Goal: Information Seeking & Learning: Learn about a topic

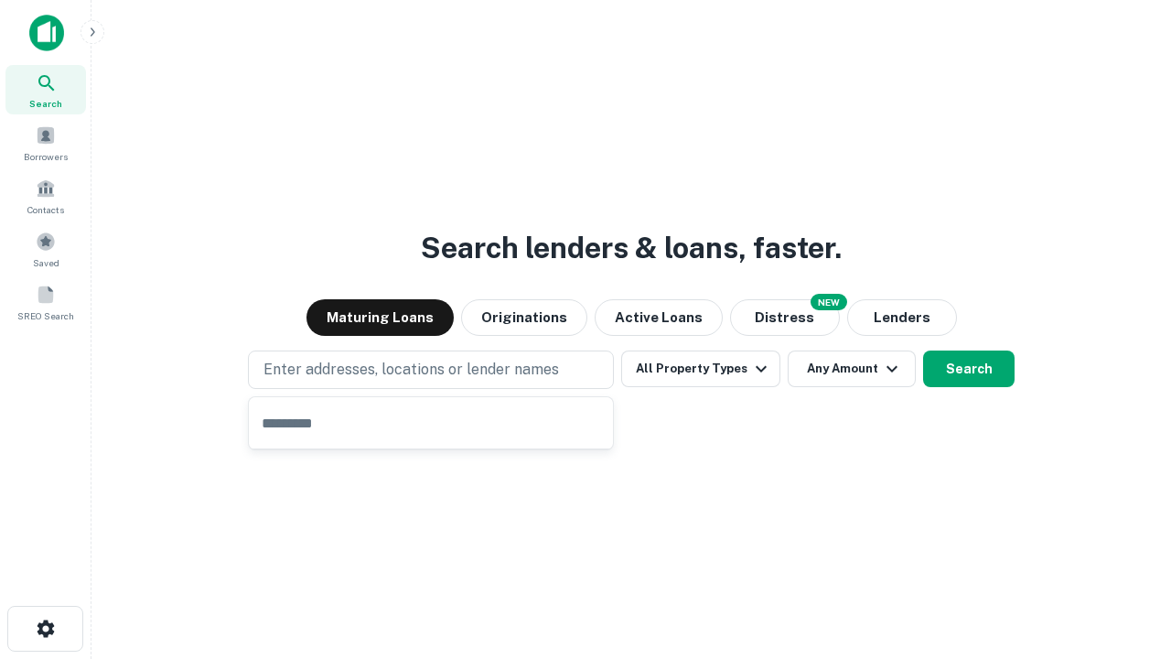
type input "**********"
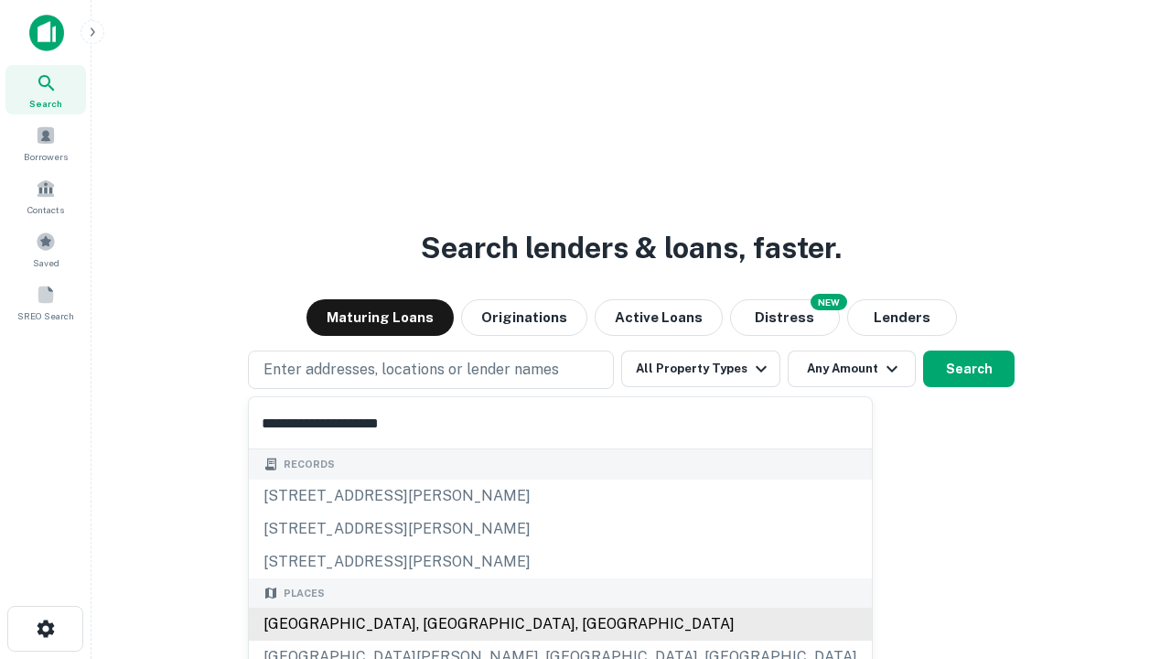
click at [437, 624] on div "[GEOGRAPHIC_DATA], [GEOGRAPHIC_DATA], [GEOGRAPHIC_DATA]" at bounding box center [560, 624] width 623 height 33
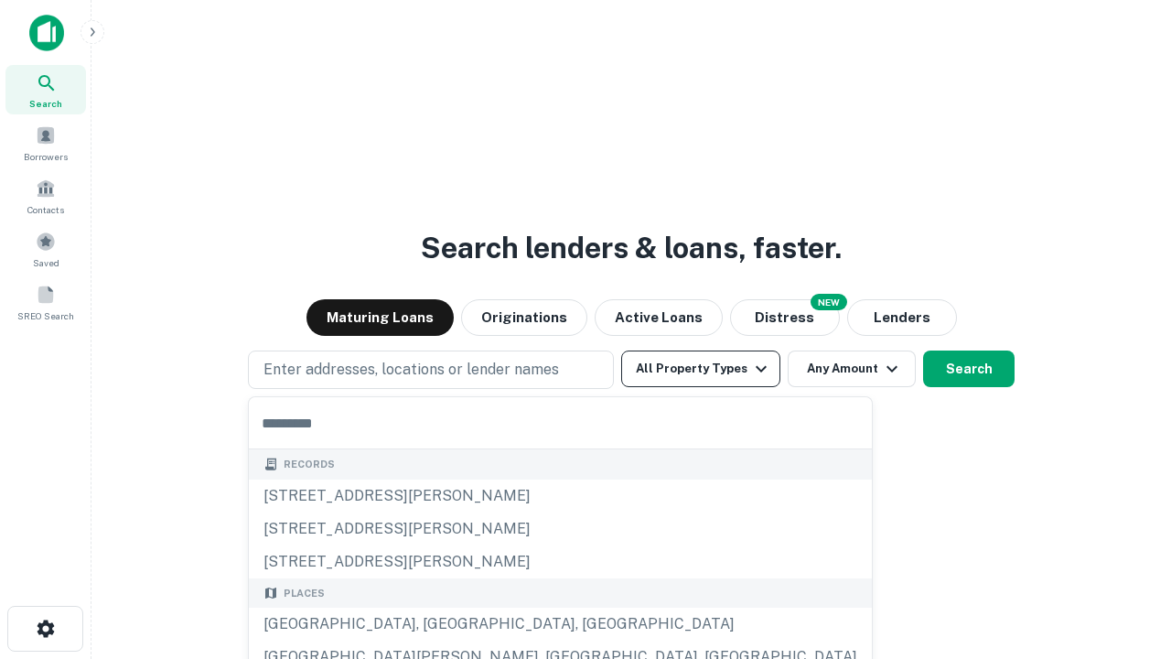
click at [701, 369] on button "All Property Types" at bounding box center [700, 368] width 159 height 37
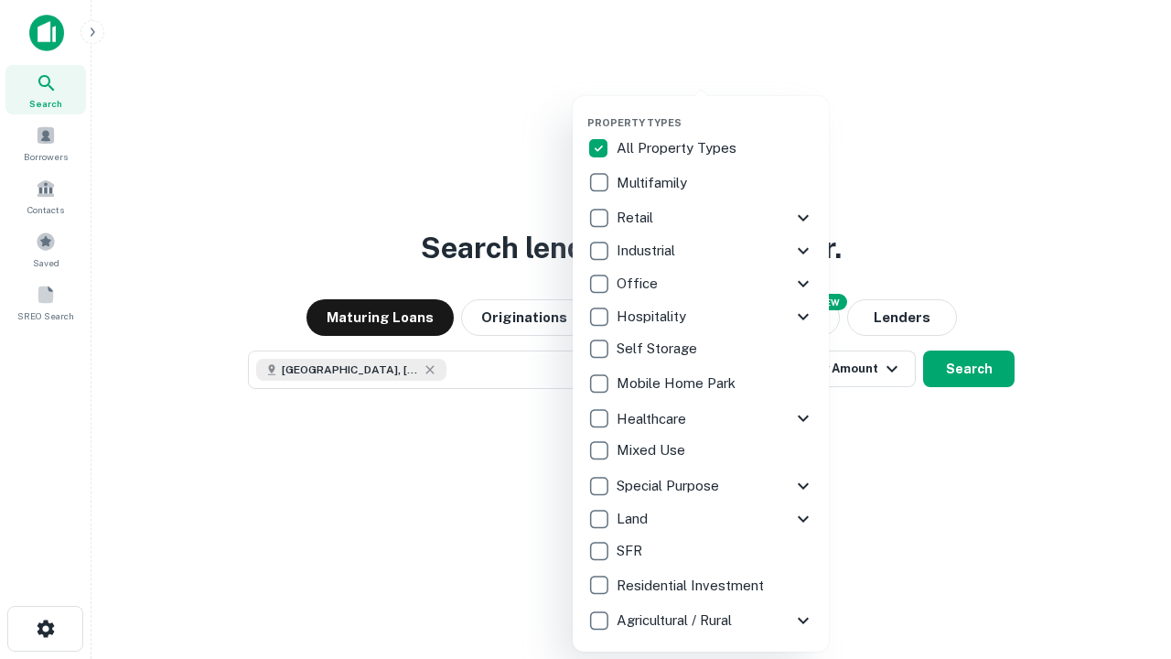
click at [716, 111] on button "button" at bounding box center [715, 111] width 256 height 1
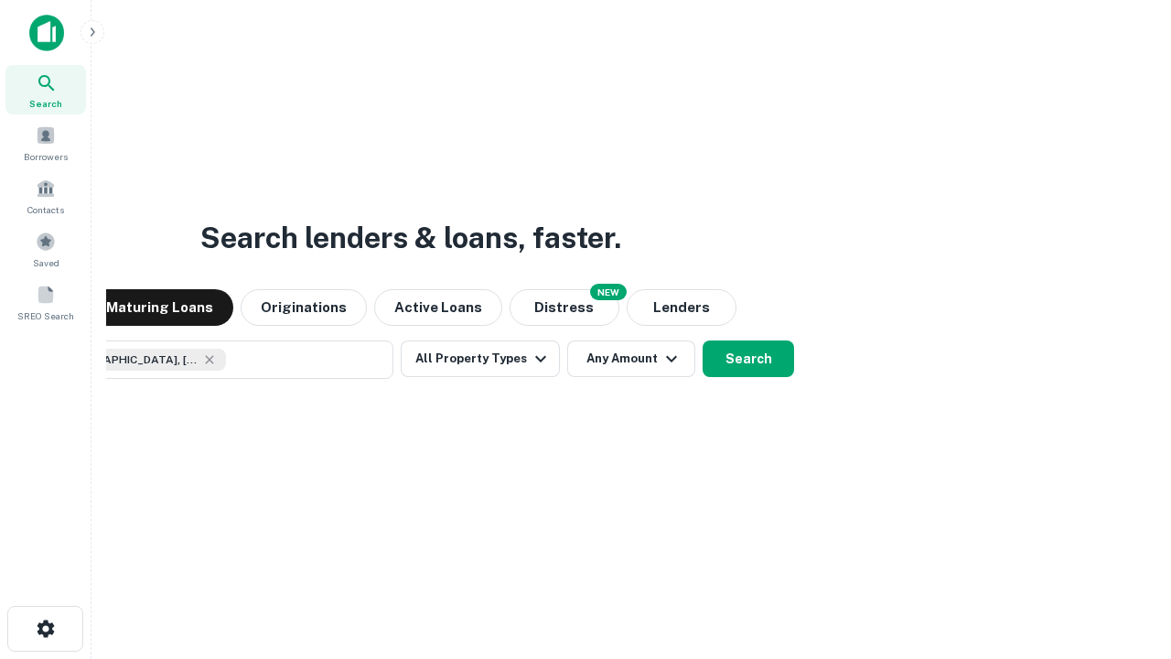
scroll to position [29, 0]
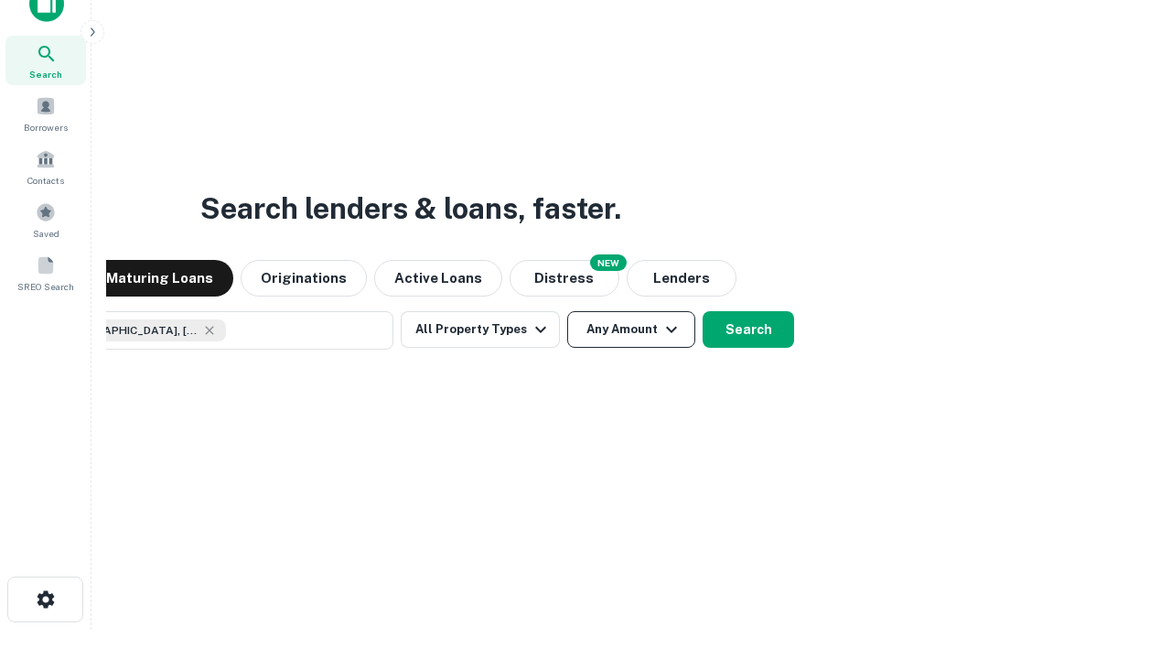
click at [567, 311] on button "Any Amount" at bounding box center [631, 329] width 128 height 37
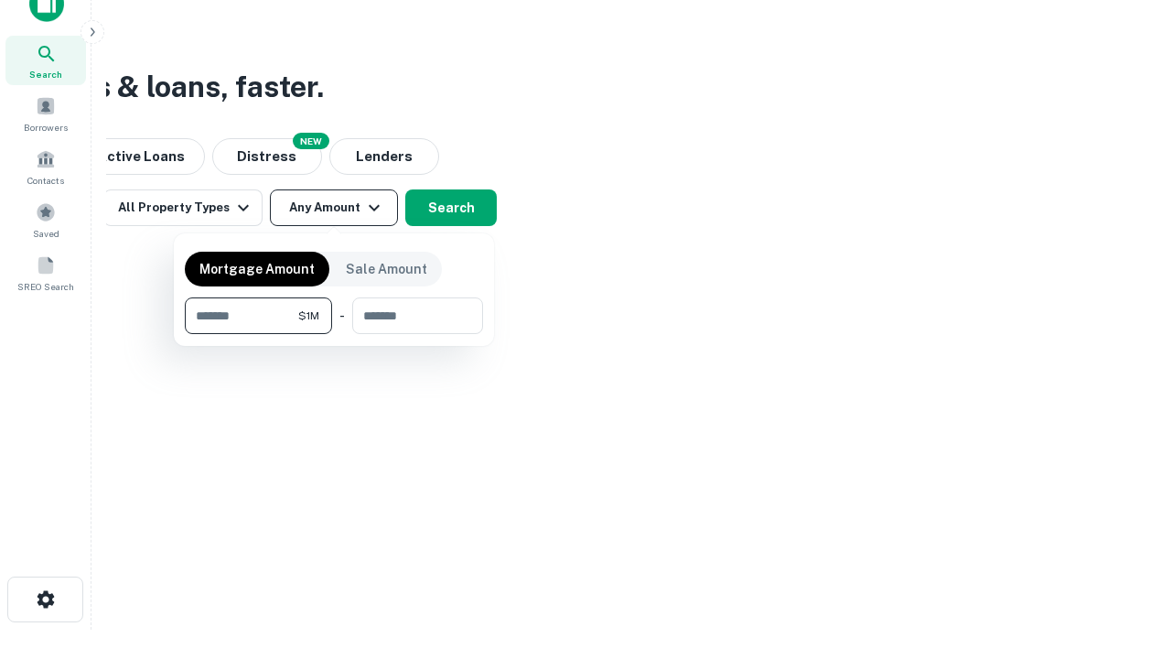
type input "*******"
click at [334, 334] on button "button" at bounding box center [334, 334] width 298 height 1
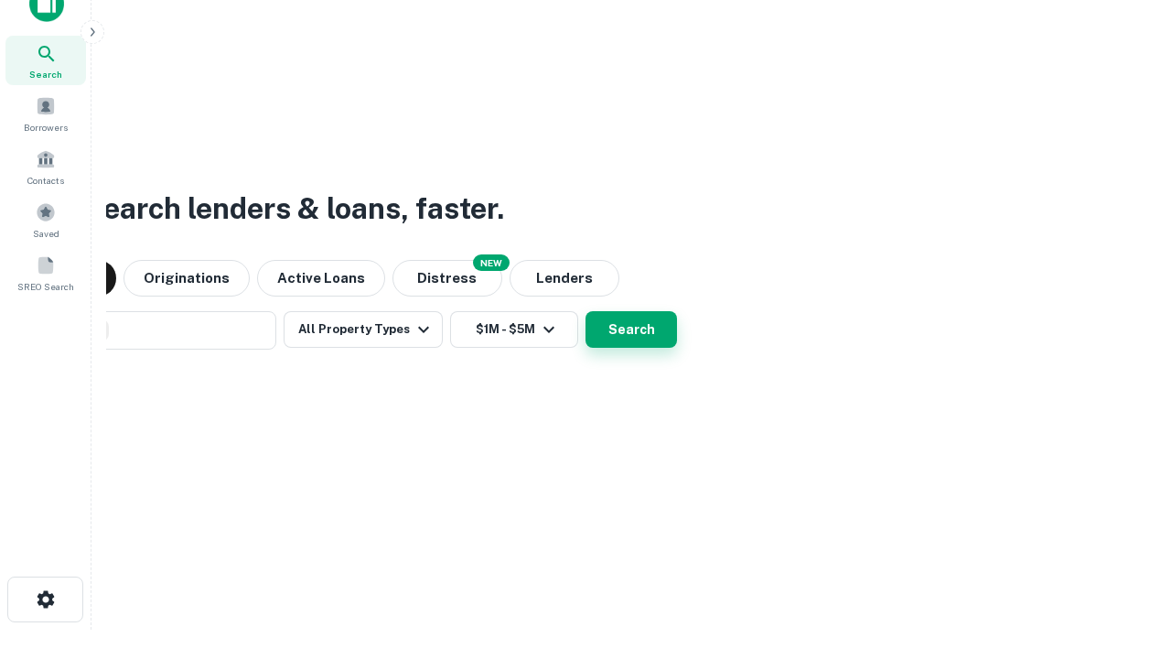
click at [586, 311] on button "Search" at bounding box center [632, 329] width 92 height 37
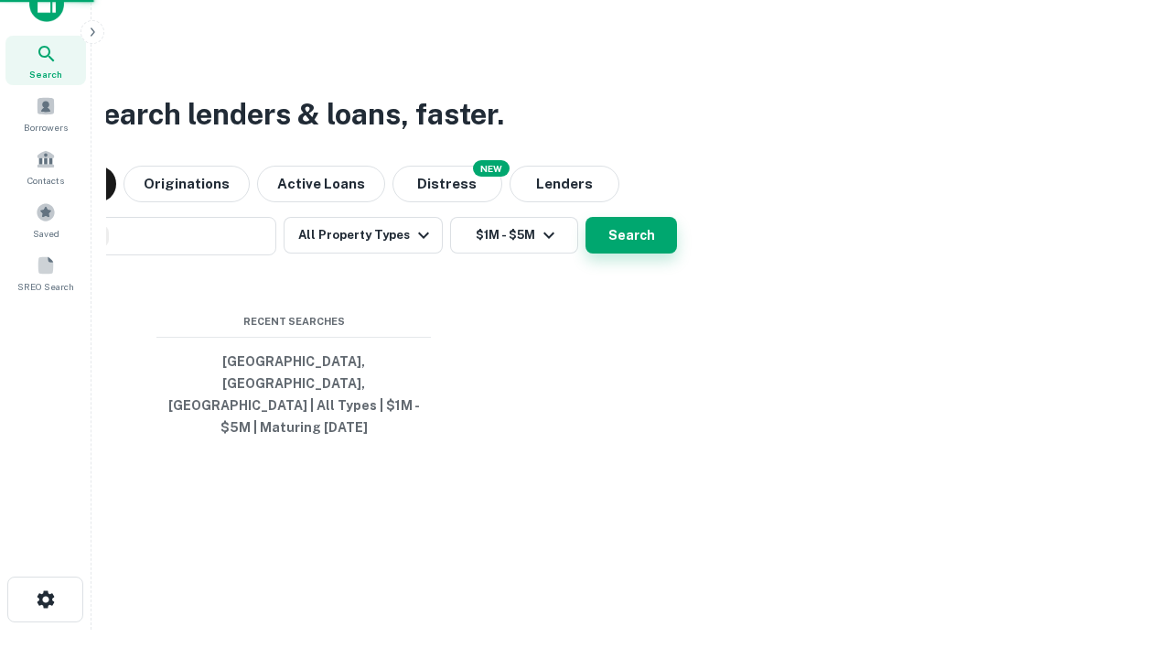
scroll to position [59, 518]
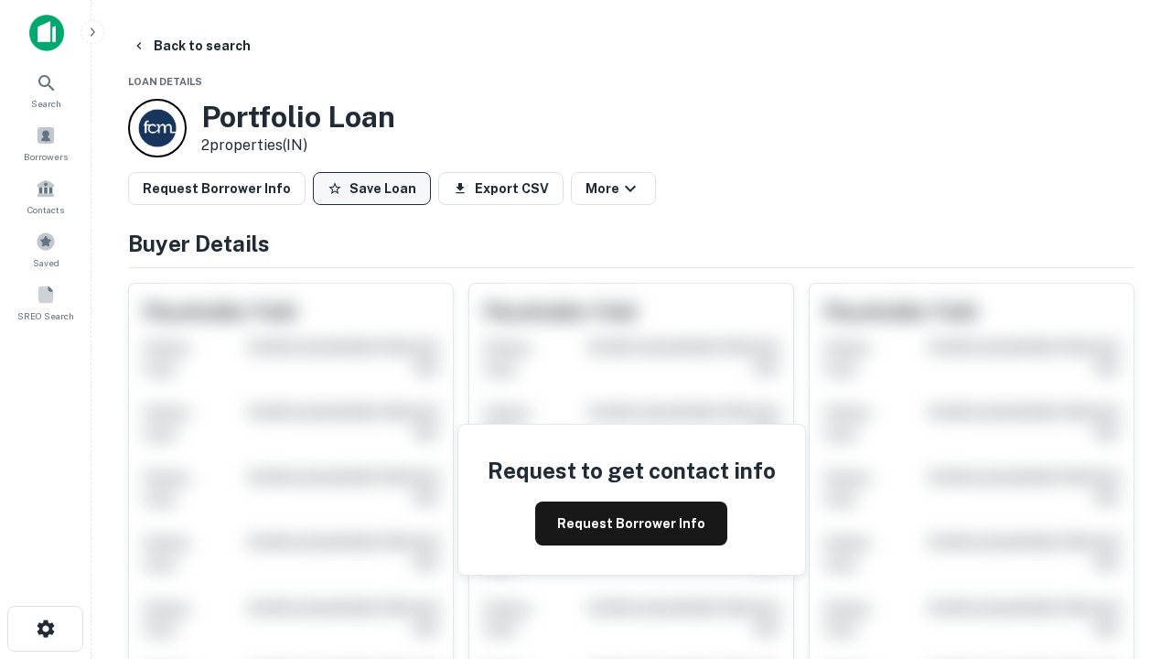
click at [372, 189] on button "Save Loan" at bounding box center [372, 188] width 118 height 33
click at [376, 189] on button "Save Loan" at bounding box center [372, 188] width 118 height 33
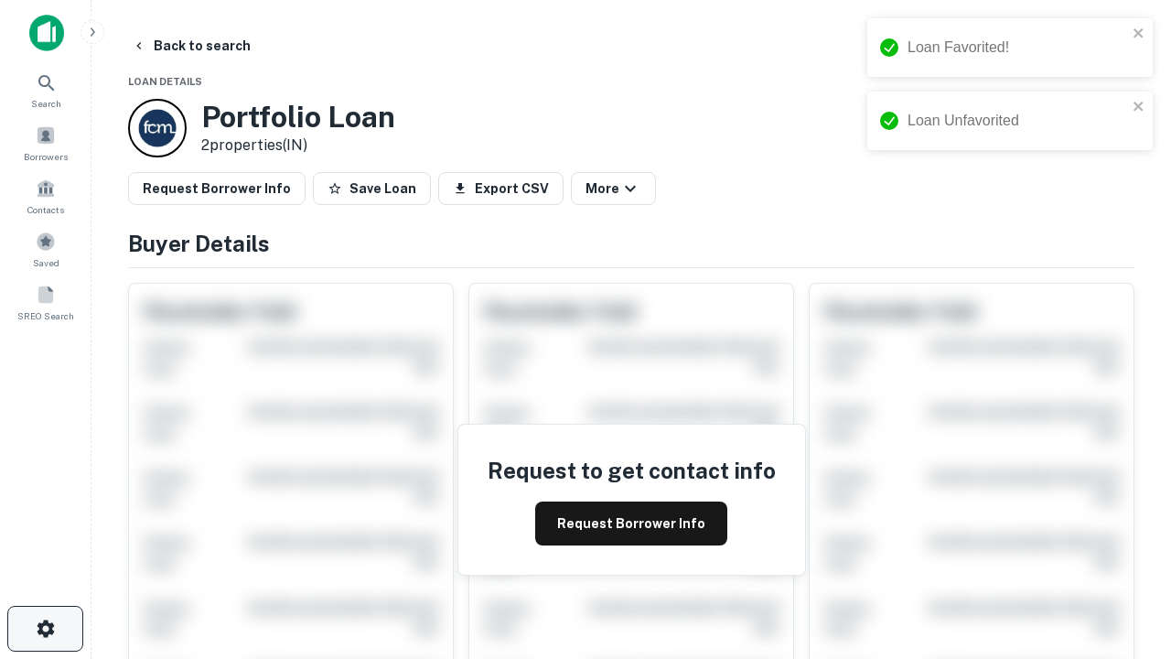
click at [45, 629] on icon "button" at bounding box center [46, 629] width 22 height 22
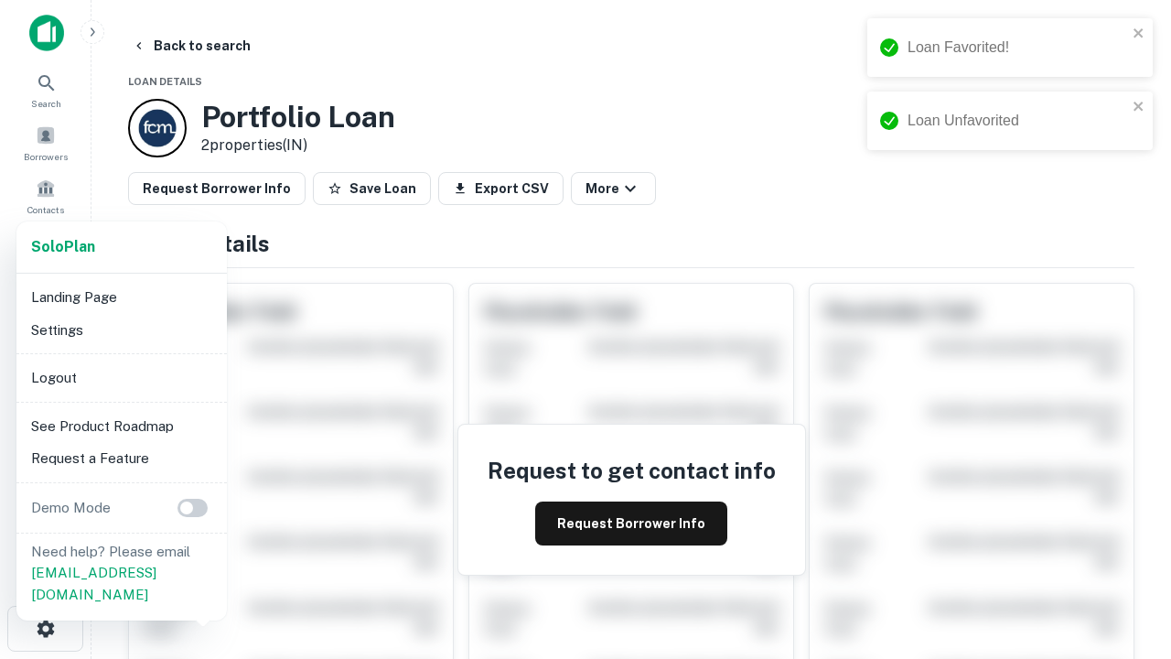
click at [121, 377] on li "Logout" at bounding box center [122, 377] width 196 height 33
